Goal: Use online tool/utility: Utilize a website feature to perform a specific function

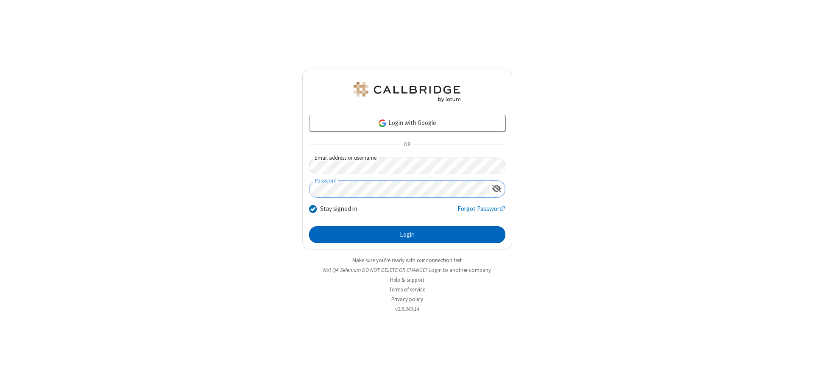
click at [407, 235] on button "Login" at bounding box center [407, 234] width 196 height 17
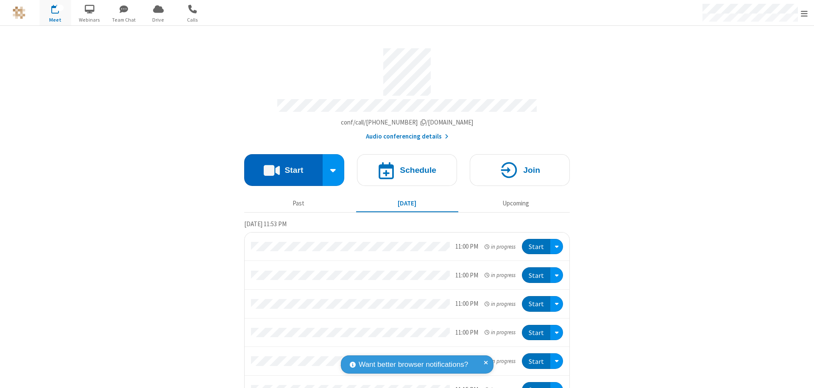
click at [280, 166] on button "Start" at bounding box center [283, 170] width 78 height 32
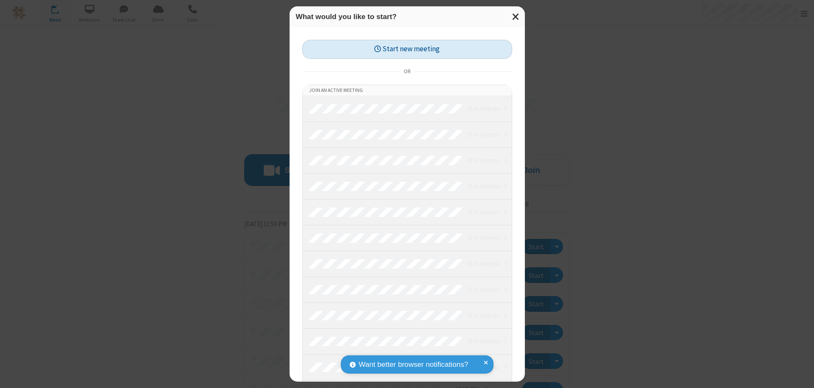
click at [407, 49] on button "Start new meeting" at bounding box center [407, 49] width 210 height 19
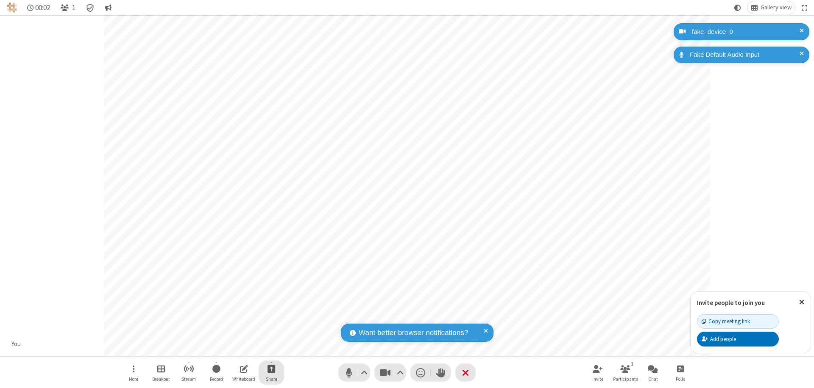
click at [271, 369] on span "Start sharing" at bounding box center [272, 369] width 8 height 11
click at [237, 349] on span "Share my screen" at bounding box center [237, 349] width 10 height 7
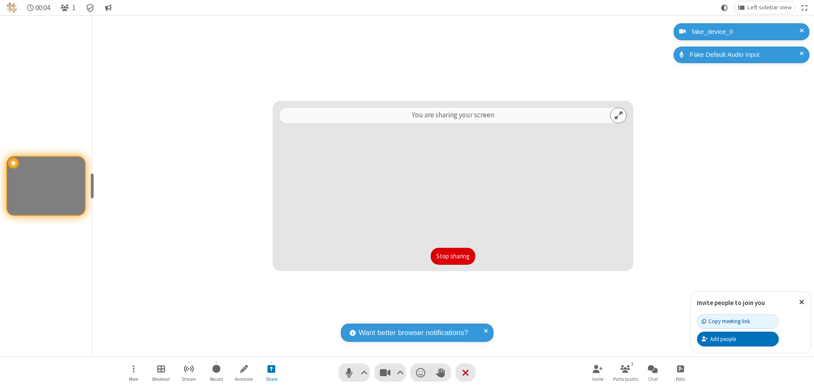
click at [453, 257] on button "Stop sharing" at bounding box center [453, 256] width 45 height 17
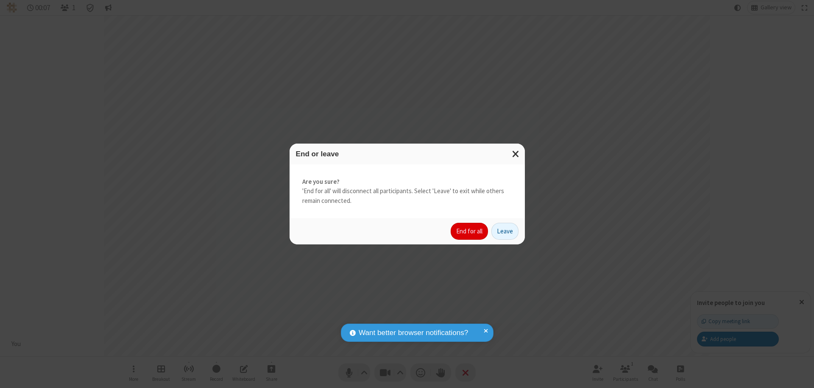
click at [470, 232] on button "End for all" at bounding box center [469, 231] width 37 height 17
